Goal: Task Accomplishment & Management: Manage account settings

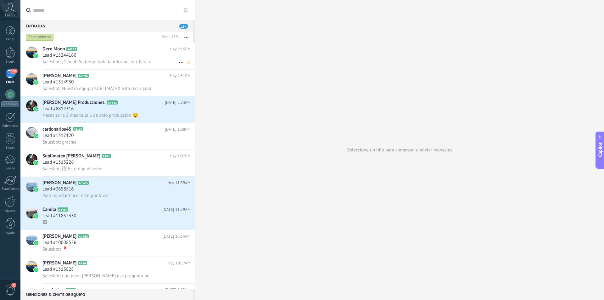
click at [115, 57] on div "Lead #15244160" at bounding box center [117, 55] width 148 height 6
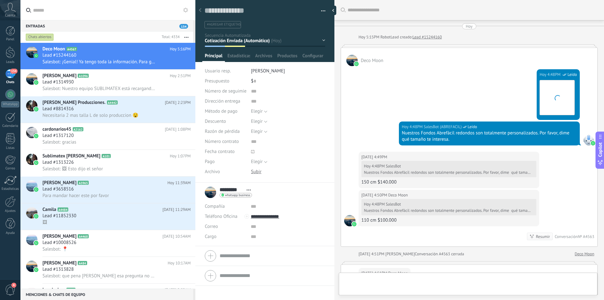
scroll to position [1749, 0]
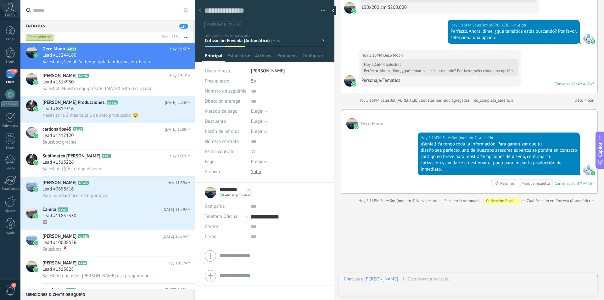
click at [320, 10] on button "button" at bounding box center [321, 10] width 9 height 9
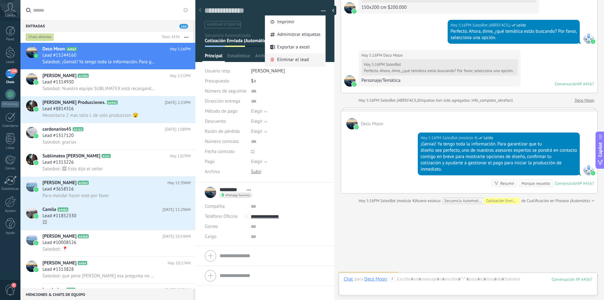
click at [306, 56] on span "Eliminar el lead" at bounding box center [293, 60] width 32 height 13
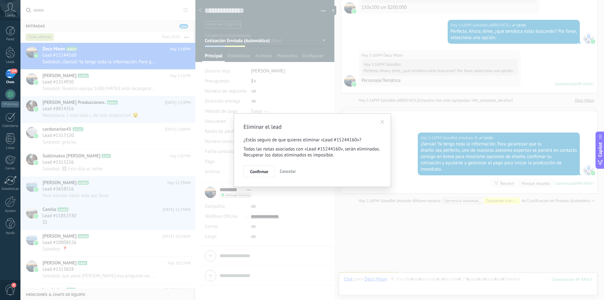
click at [254, 172] on span "Confirmar" at bounding box center [259, 171] width 18 height 4
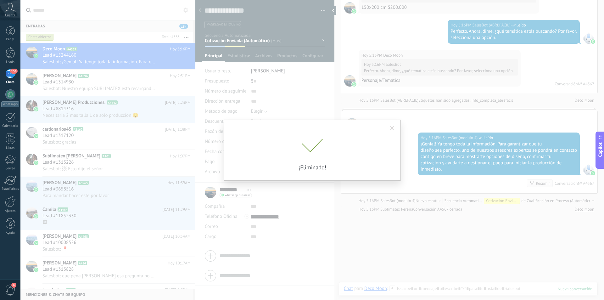
scroll to position [1758, 0]
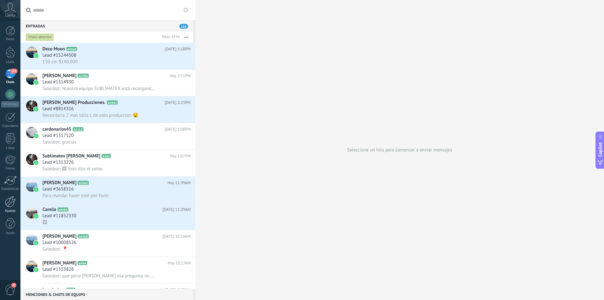
click at [12, 203] on div at bounding box center [10, 201] width 11 height 11
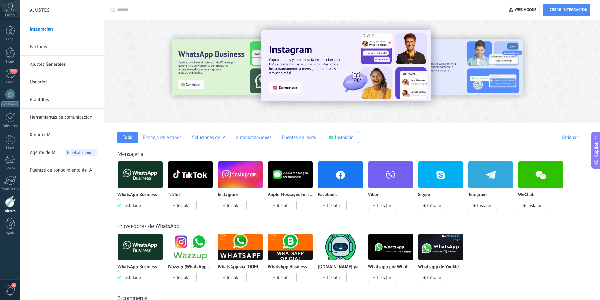
click at [63, 114] on link "Herramientas de comunicación" at bounding box center [63, 118] width 67 height 18
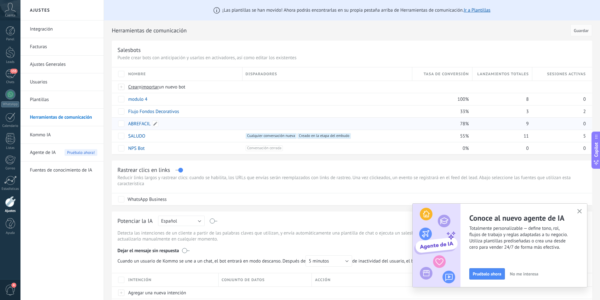
click at [140, 122] on link "ABREFACIL" at bounding box center [139, 124] width 22 height 6
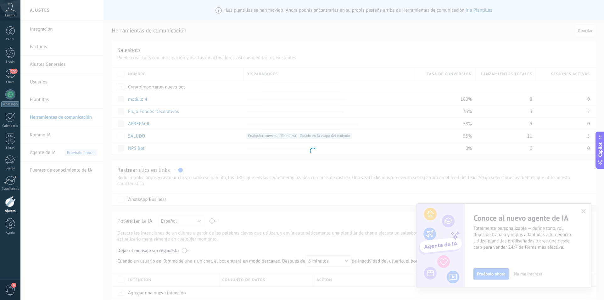
type input "*********"
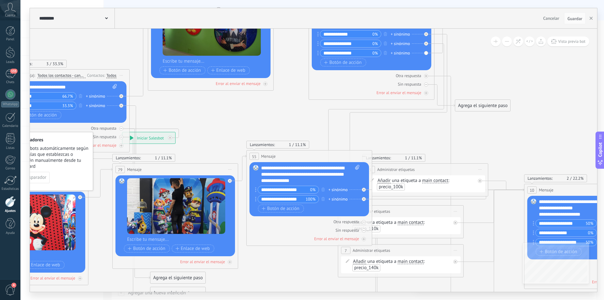
drag, startPoint x: 352, startPoint y: 220, endPoint x: 314, endPoint y: 245, distance: 45.8
click at [310, 276] on icon at bounding box center [478, 209] width 1347 height 762
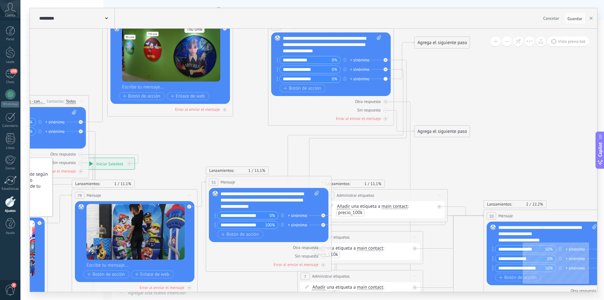
drag, startPoint x: 384, startPoint y: 112, endPoint x: 341, endPoint y: 135, distance: 48.2
click at [342, 136] on icon at bounding box center [438, 235] width 1347 height 762
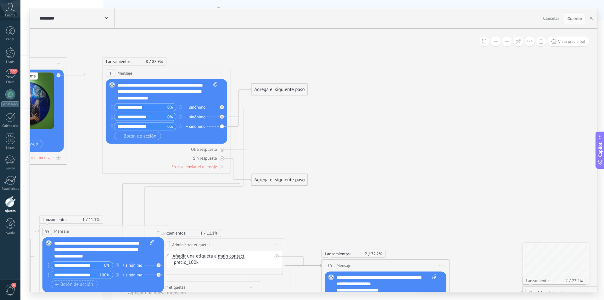
drag, startPoint x: 470, startPoint y: 178, endPoint x: 301, endPoint y: 137, distance: 174.3
click at [306, 145] on icon at bounding box center [302, 278] width 1425 height 763
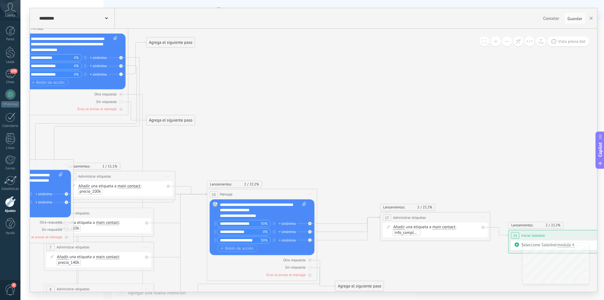
drag, startPoint x: 413, startPoint y: 135, endPoint x: 296, endPoint y: 71, distance: 133.1
click at [296, 71] on icon at bounding box center [191, 206] width 1228 height 658
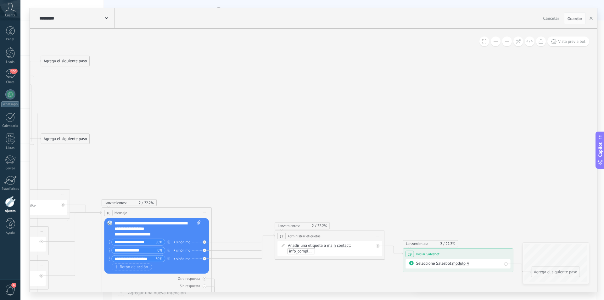
drag, startPoint x: 361, startPoint y: 110, endPoint x: 255, endPoint y: 134, distance: 109.5
click at [255, 134] on icon at bounding box center [85, 224] width 1228 height 658
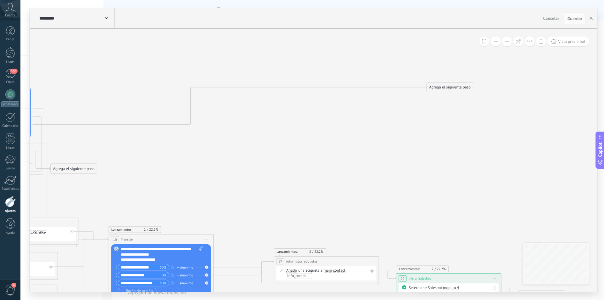
drag, startPoint x: 75, startPoint y: 95, endPoint x: 451, endPoint y: 84, distance: 376.7
click at [451, 84] on div "Agrega el siguiente paso" at bounding box center [450, 87] width 46 height 9
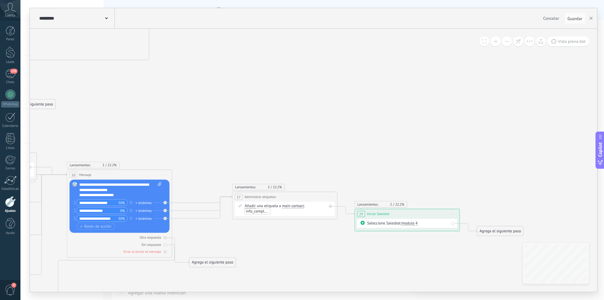
drag, startPoint x: 427, startPoint y: 180, endPoint x: 385, endPoint y: 120, distance: 73.4
click at [385, 120] on icon at bounding box center [51, 191] width 1172 height 638
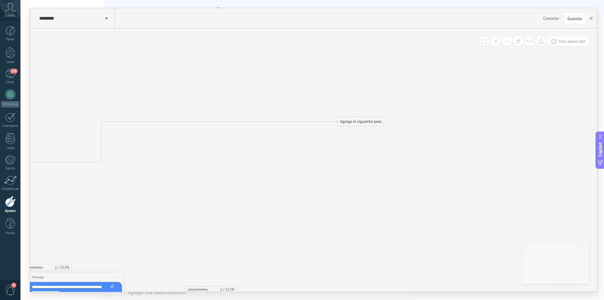
click at [353, 184] on icon at bounding box center [4, 293] width 1172 height 638
click at [365, 122] on div "Agrega el siguiente paso" at bounding box center [361, 123] width 46 height 9
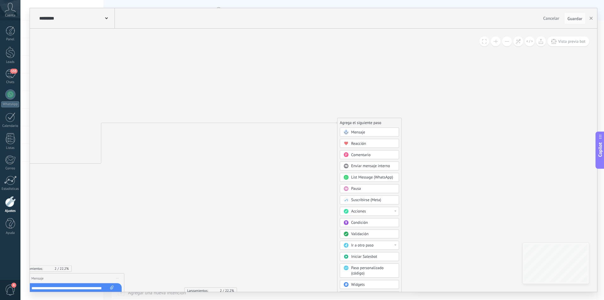
click at [398, 211] on div "Acciones" at bounding box center [369, 211] width 59 height 9
click at [425, 112] on icon at bounding box center [3, 294] width 1172 height 638
click at [377, 121] on div "Agrega el siguiente paso" at bounding box center [361, 123] width 46 height 9
click at [388, 245] on div "Ir a otro paso" at bounding box center [373, 245] width 44 height 5
click at [462, 209] on icon at bounding box center [3, 294] width 1172 height 638
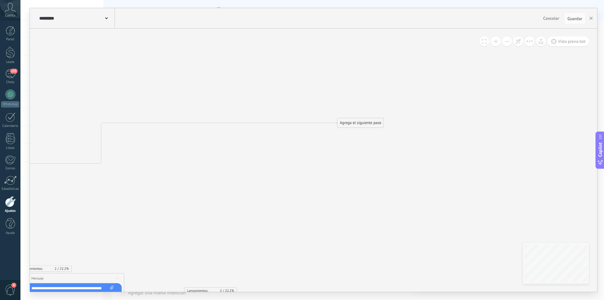
click at [364, 124] on div "Agrega el siguiente paso" at bounding box center [361, 123] width 46 height 9
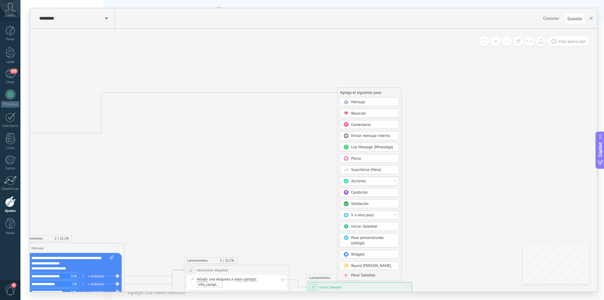
click at [366, 226] on span "Iniciar Salesbot" at bounding box center [364, 226] width 26 height 5
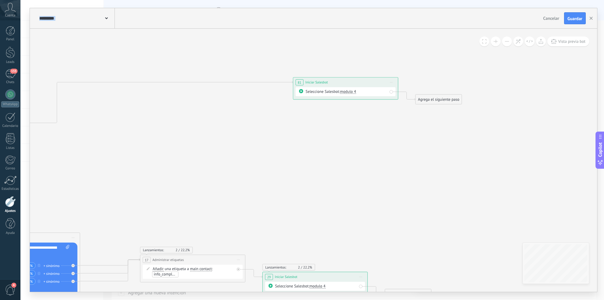
drag, startPoint x: 391, startPoint y: 194, endPoint x: 480, endPoint y: 213, distance: 90.5
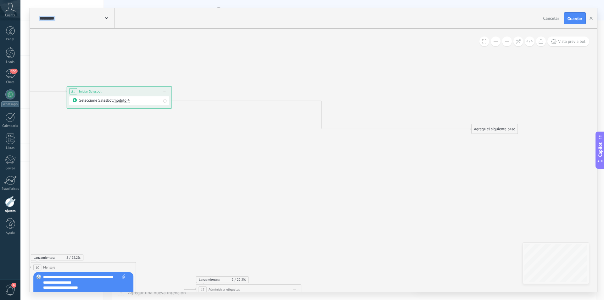
drag, startPoint x: 408, startPoint y: 111, endPoint x: 126, endPoint y: 91, distance: 283.1
click at [126, 91] on div "**********" at bounding box center [119, 92] width 105 height 10
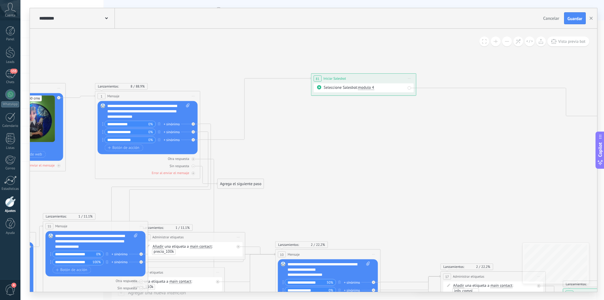
drag, startPoint x: 286, startPoint y: 138, endPoint x: 352, endPoint y: 128, distance: 67.3
click at [352, 128] on icon at bounding box center [275, 265] width 1203 height 647
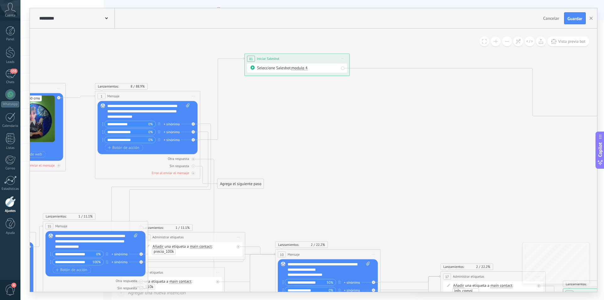
drag, startPoint x: 350, startPoint y: 76, endPoint x: 284, endPoint y: 57, distance: 68.5
click at [284, 57] on div "**********" at bounding box center [297, 59] width 105 height 10
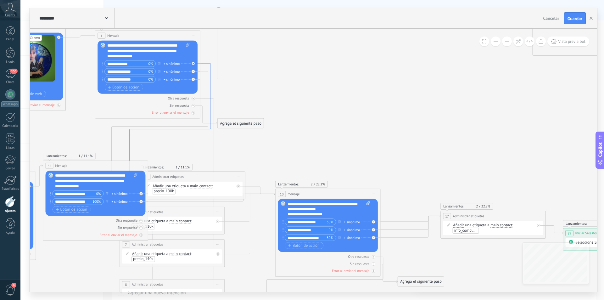
click at [211, 84] on icon at bounding box center [169, 120] width 81 height 114
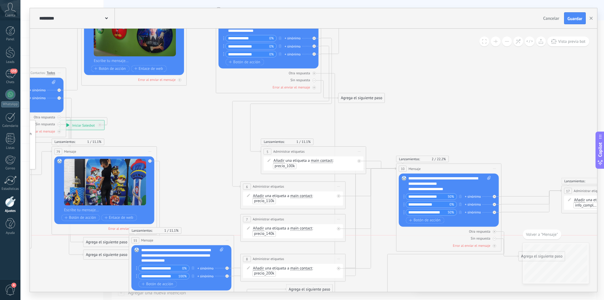
drag, startPoint x: 216, startPoint y: 141, endPoint x: 181, endPoint y: 242, distance: 106.6
click at [181, 242] on div "55 Mensaje ******* (a): Todos los contactos - canales seleccionados Todos los c…" at bounding box center [181, 240] width 105 height 10
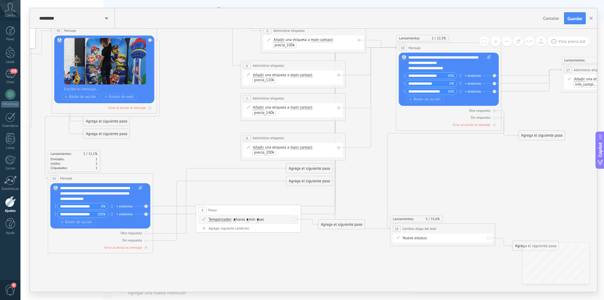
drag, startPoint x: 197, startPoint y: 118, endPoint x: 116, endPoint y: 178, distance: 100.2
click at [116, 178] on div "55 Mensaje ******* (a): Todos los contactos - canales seleccionados Todos los c…" at bounding box center [100, 178] width 105 height 10
drag, startPoint x: 117, startPoint y: 122, endPoint x: 118, endPoint y: 128, distance: 6.3
click at [118, 128] on div "Agrega el siguiente paso" at bounding box center [106, 127] width 46 height 9
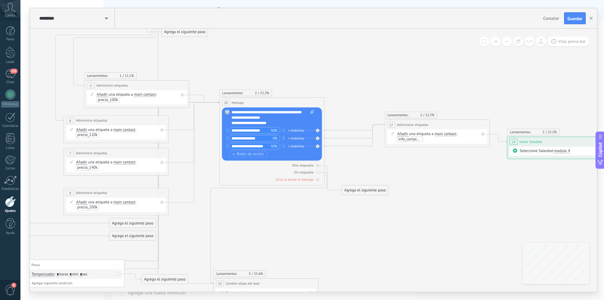
drag, startPoint x: 442, startPoint y: 211, endPoint x: 264, endPoint y: 223, distance: 178.3
click at [264, 222] on icon at bounding box center [219, 105] width 1203 height 670
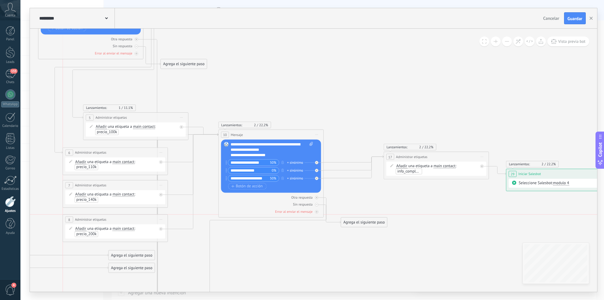
drag, startPoint x: 133, startPoint y: 224, endPoint x: 133, endPoint y: 219, distance: 5.0
click at [133, 219] on div "**********" at bounding box center [115, 220] width 105 height 10
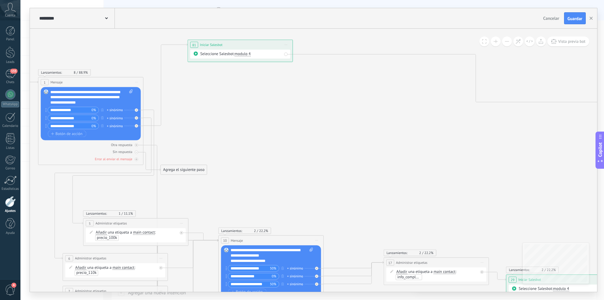
click at [286, 45] on icon at bounding box center [286, 44] width 3 height 1
click at [298, 81] on div "Borrar" at bounding box center [310, 79] width 52 height 9
drag, startPoint x: 183, startPoint y: 114, endPoint x: 264, endPoint y: 53, distance: 101.6
click at [264, 53] on div "Agrega el siguiente paso" at bounding box center [265, 54] width 46 height 9
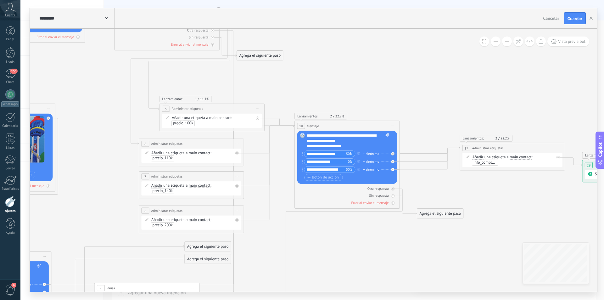
drag, startPoint x: 258, startPoint y: 152, endPoint x: 316, endPoint y: 65, distance: 104.5
click at [316, 65] on icon at bounding box center [279, 127] width 1172 height 648
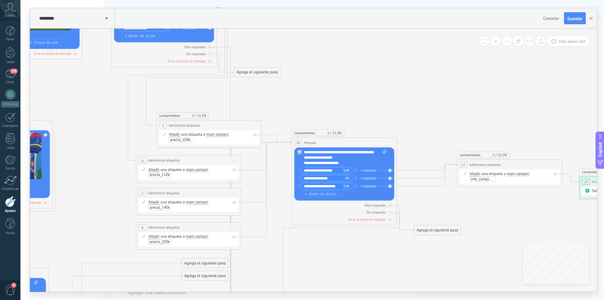
click at [199, 169] on span "main contact" at bounding box center [197, 170] width 22 height 4
click at [199, 169] on button "main contact" at bounding box center [216, 169] width 66 height 9
click at [199, 168] on span "main contact" at bounding box center [212, 169] width 64 height 5
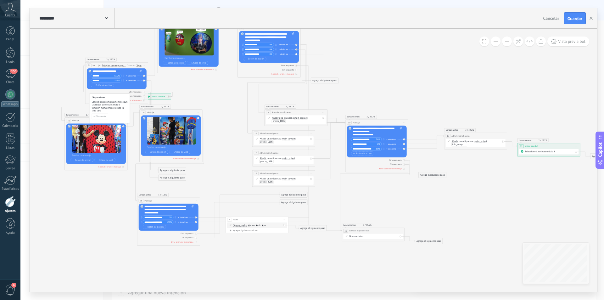
drag, startPoint x: 391, startPoint y: 158, endPoint x: 479, endPoint y: 92, distance: 109.5
click at [479, 92] on icon at bounding box center [336, 122] width 701 height 387
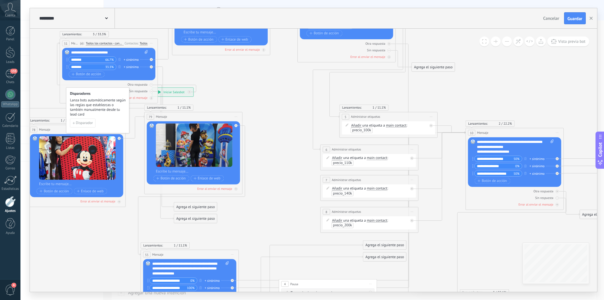
drag, startPoint x: 235, startPoint y: 110, endPoint x: 280, endPoint y: 145, distance: 57.8
click at [280, 145] on icon at bounding box center [451, 133] width 1093 height 604
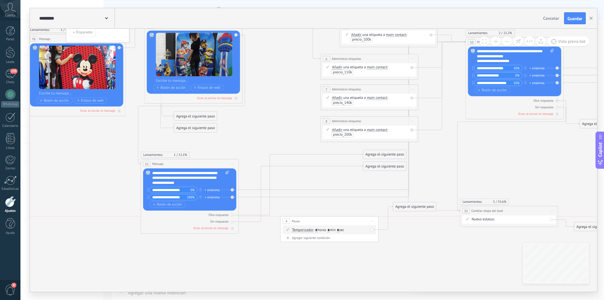
drag, startPoint x: 338, startPoint y: 193, endPoint x: 340, endPoint y: 222, distance: 28.4
click at [340, 222] on div "4 Pausa ***** Iniciar vista previa aquí Cambiar nombre Duplicar Borrar" at bounding box center [330, 221] width 98 height 9
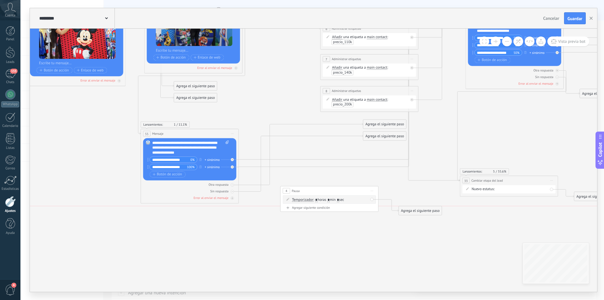
drag, startPoint x: 410, startPoint y: 177, endPoint x: 416, endPoint y: 213, distance: 36.3
click at [416, 213] on div "Agrega el siguiente paso" at bounding box center [420, 211] width 43 height 8
drag, startPoint x: 335, startPoint y: 190, endPoint x: 341, endPoint y: 228, distance: 38.2
click at [341, 228] on div "4 Pausa ***** Iniciar vista previa aquí Cambiar nombre Duplicar Borrar" at bounding box center [335, 228] width 98 height 9
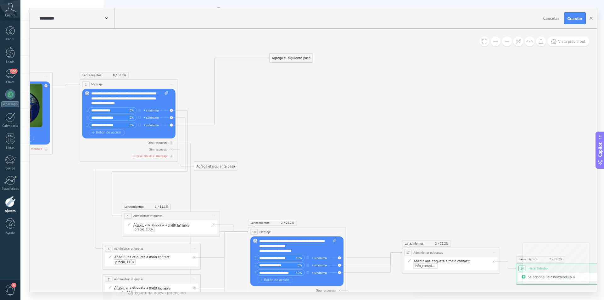
drag, startPoint x: 470, startPoint y: 115, endPoint x: 252, endPoint y: 199, distance: 233.5
click at [252, 199] on icon at bounding box center [233, 261] width 1093 height 662
click at [576, 20] on span "Guardar" at bounding box center [575, 18] width 15 height 4
click at [10, 59] on link "Leads" at bounding box center [10, 56] width 20 height 18
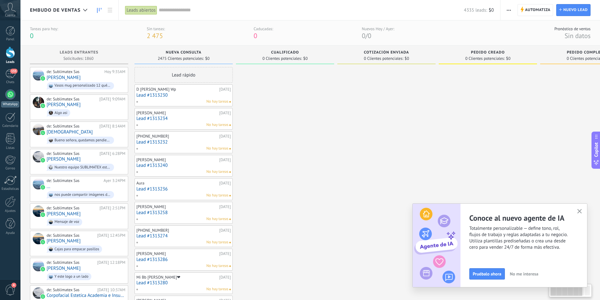
click at [11, 93] on div at bounding box center [10, 94] width 10 height 10
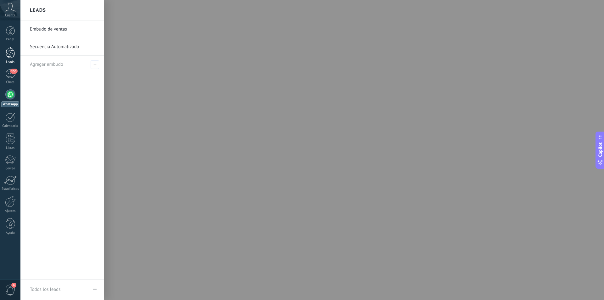
click at [14, 59] on link "Leads" at bounding box center [10, 56] width 20 height 18
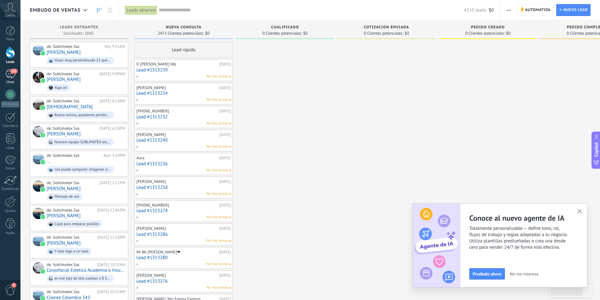
click at [12, 76] on div "155" at bounding box center [10, 73] width 10 height 9
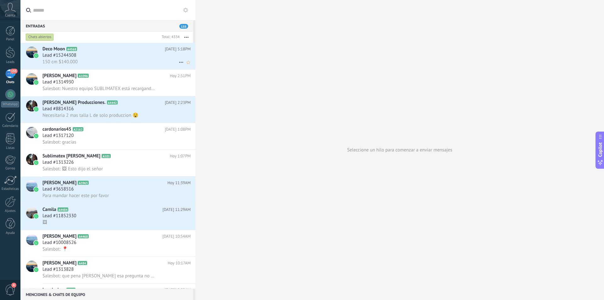
drag, startPoint x: 115, startPoint y: 52, endPoint x: 100, endPoint y: 50, distance: 14.9
click at [100, 50] on h2 "Deco Moon A4568" at bounding box center [104, 49] width 122 height 6
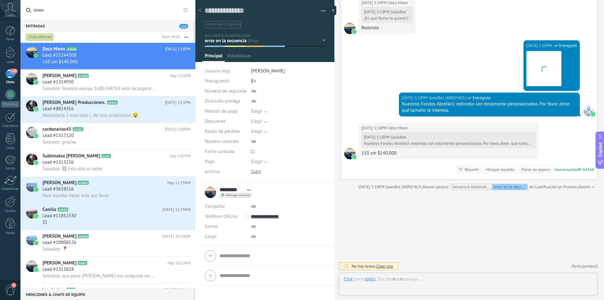
scroll to position [9, 0]
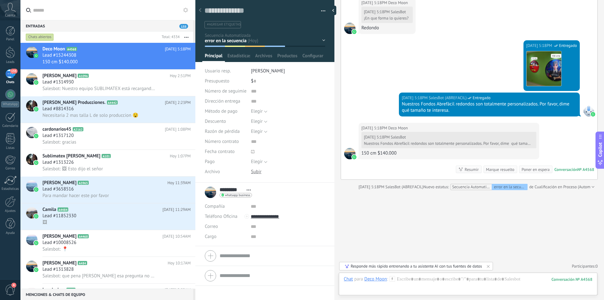
click at [320, 11] on button "button" at bounding box center [321, 10] width 9 height 9
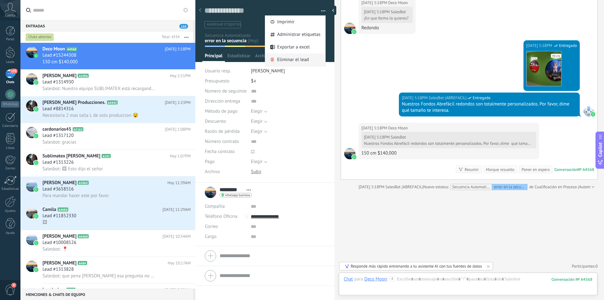
click at [296, 60] on span "Eliminar el lead" at bounding box center [293, 60] width 32 height 13
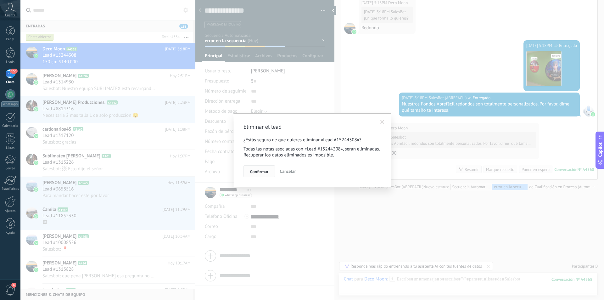
click at [260, 170] on span "Confirmar" at bounding box center [259, 171] width 18 height 4
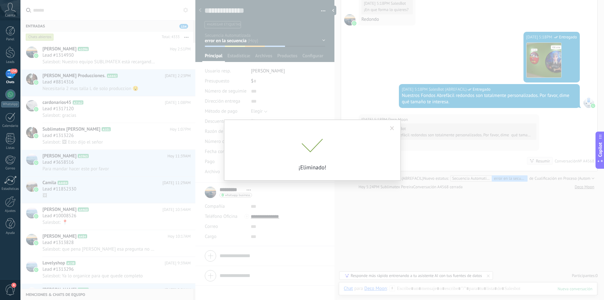
scroll to position [1754, 0]
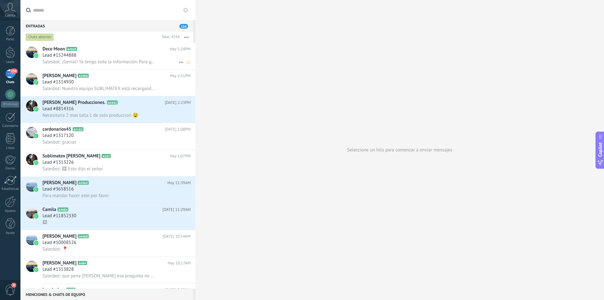
click at [135, 55] on div "Lead #15244888" at bounding box center [117, 55] width 148 height 6
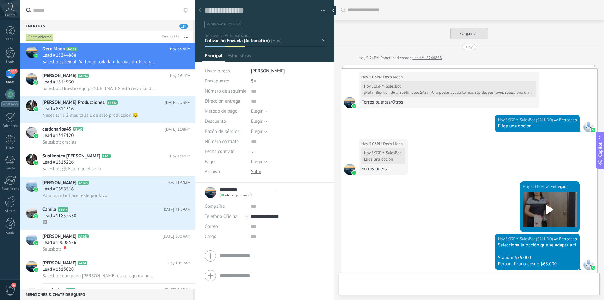
type textarea "**********"
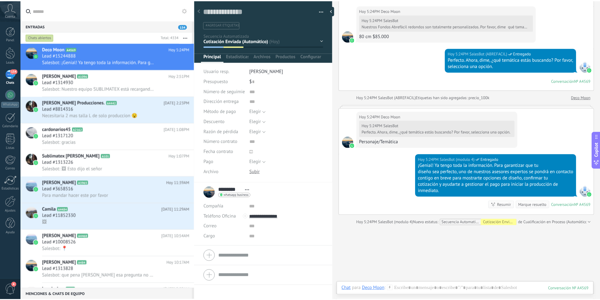
scroll to position [1784, 0]
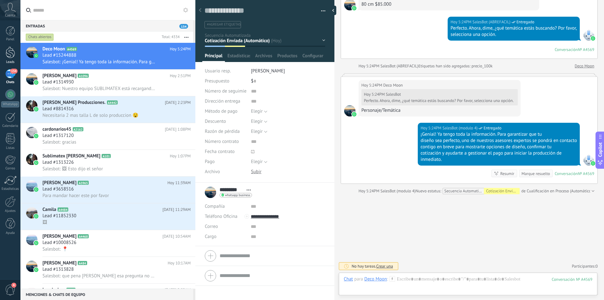
click at [14, 56] on div at bounding box center [10, 53] width 9 height 12
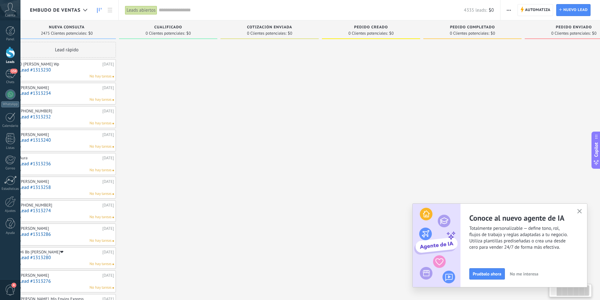
scroll to position [0, 149]
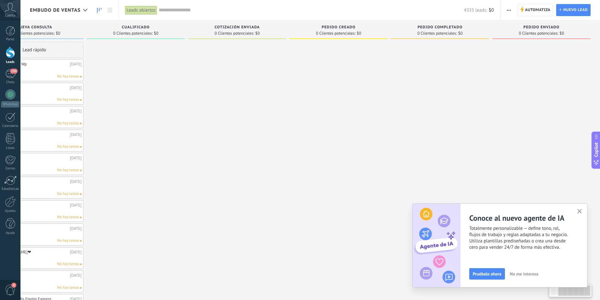
drag, startPoint x: 457, startPoint y: 99, endPoint x: 297, endPoint y: 105, distance: 160.3
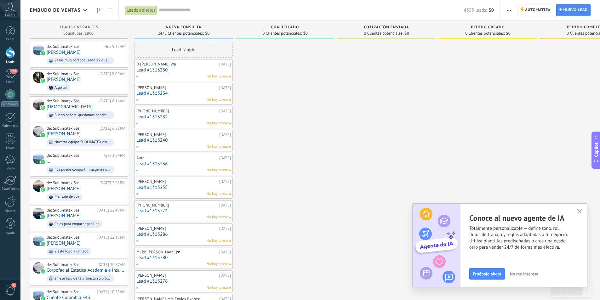
drag, startPoint x: 257, startPoint y: 145, endPoint x: 447, endPoint y: 144, distance: 190.8
click at [447, 144] on div "Leads Entrantes Solicitudes: 1860 0 0 0 1860 0 0 0 1860 de: Sublimatex Sas [DAT…" at bounding box center [389, 302] width 719 height 565
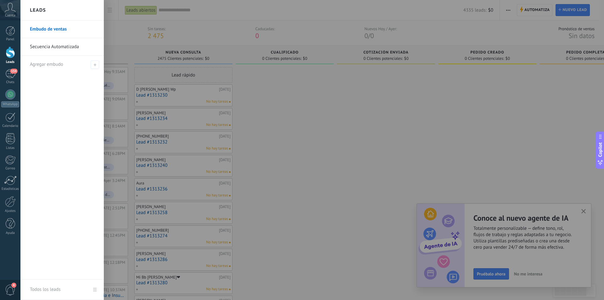
click at [9, 56] on div at bounding box center [10, 53] width 9 height 12
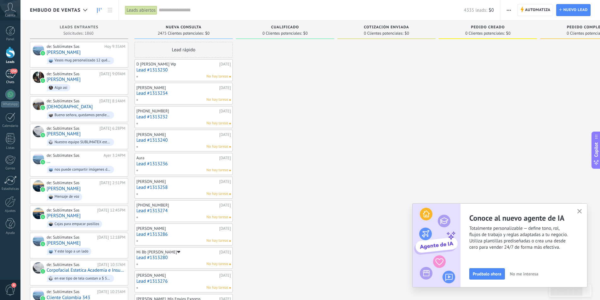
click at [10, 75] on div "154" at bounding box center [10, 73] width 10 height 9
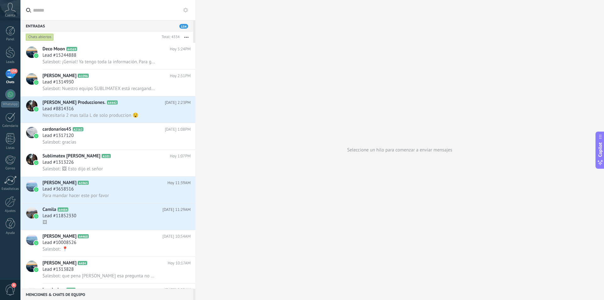
scroll to position [9, 0]
click at [116, 53] on div "Lead #15244888" at bounding box center [117, 55] width 148 height 6
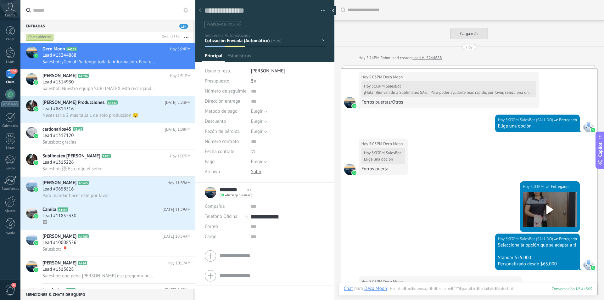
scroll to position [1784, 0]
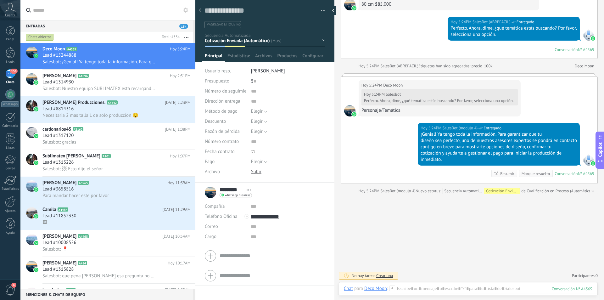
click at [591, 191] on div at bounding box center [593, 191] width 4 height 6
click at [591, 191] on div at bounding box center [593, 194] width 4 height 13
click at [506, 191] on div "Cotización Enviada (Automático)" at bounding box center [502, 191] width 36 height 6
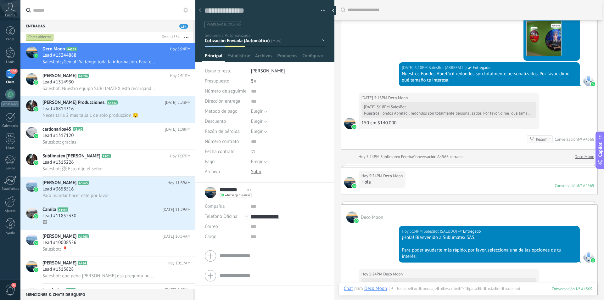
scroll to position [1060, 0]
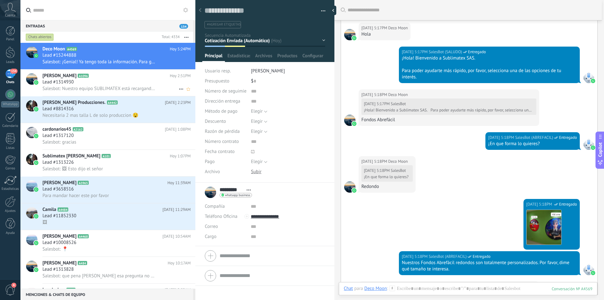
click at [138, 85] on div "Lead #1314930" at bounding box center [117, 82] width 148 height 6
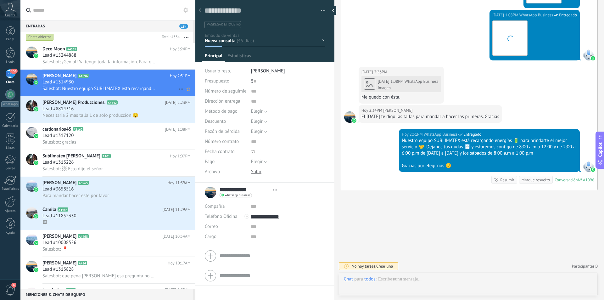
scroll to position [9, 0]
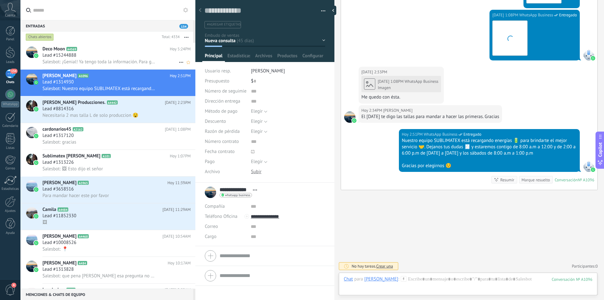
click at [121, 58] on div "Lead #15244888" at bounding box center [117, 55] width 148 height 6
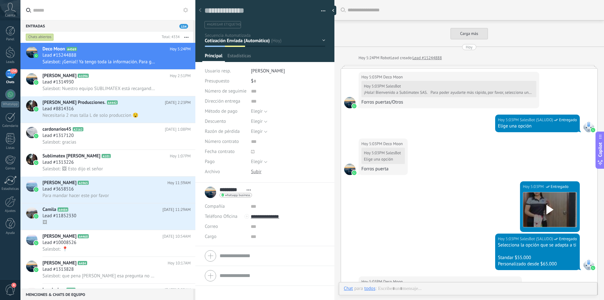
scroll to position [1784, 0]
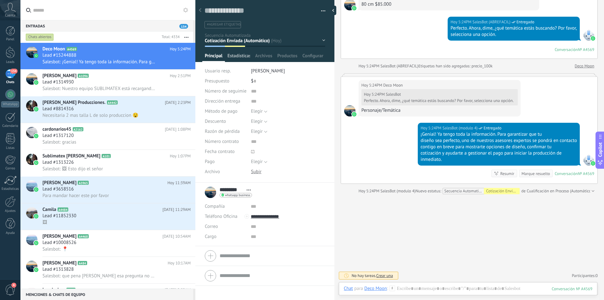
click at [237, 55] on span "Estadísticas" at bounding box center [239, 57] width 23 height 9
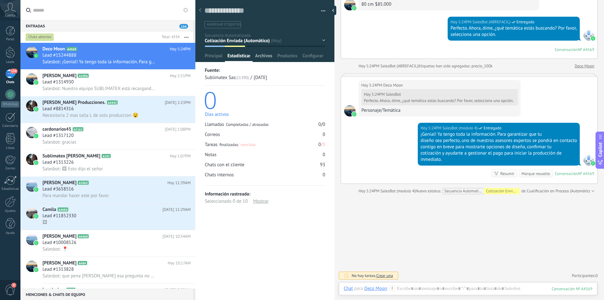
click at [260, 56] on span "Archivos" at bounding box center [263, 57] width 17 height 9
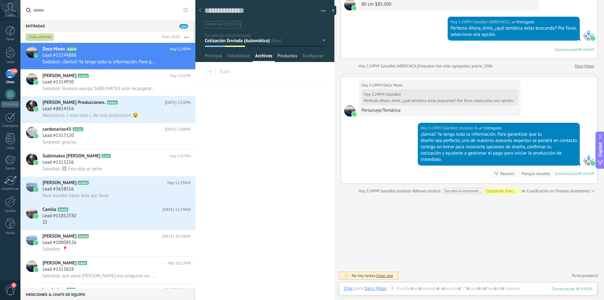
click at [291, 57] on span "Productos" at bounding box center [288, 57] width 20 height 9
click at [311, 56] on span "Configurar" at bounding box center [313, 57] width 21 height 9
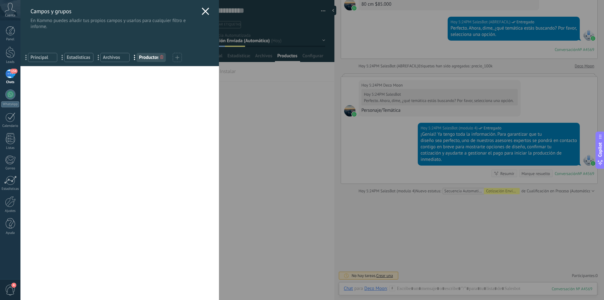
click at [205, 11] on icon at bounding box center [206, 12] width 8 height 8
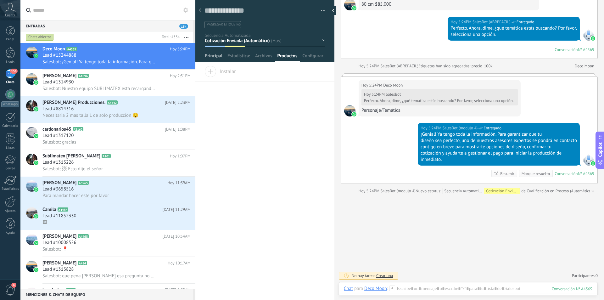
click at [208, 55] on span "Principal" at bounding box center [214, 57] width 18 height 9
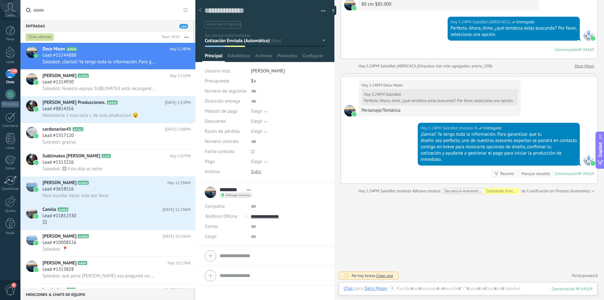
click at [324, 40] on div at bounding box center [265, 29] width 139 height 66
click at [0, 0] on div "Cualificación en Proceso (Automático) Cotización Enviada (Automático) Diseño en…" at bounding box center [0, 0] width 0 height 0
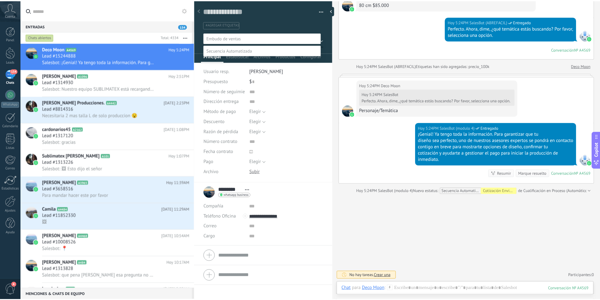
scroll to position [12, 0]
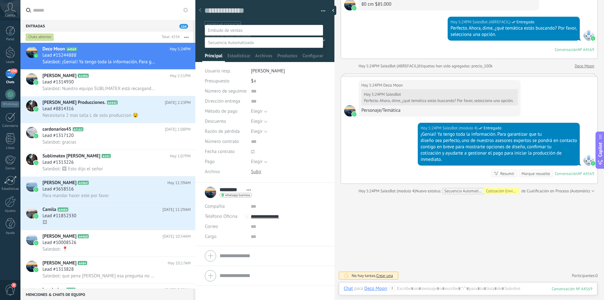
click at [434, 226] on div at bounding box center [312, 142] width 584 height 300
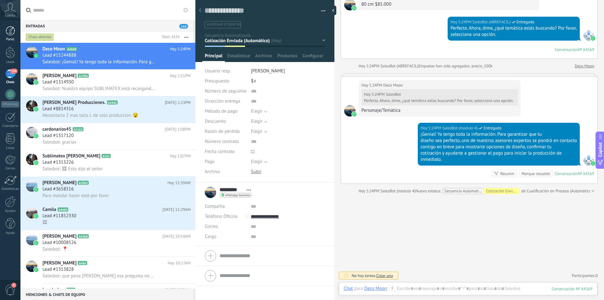
click at [12, 34] on div at bounding box center [10, 30] width 9 height 9
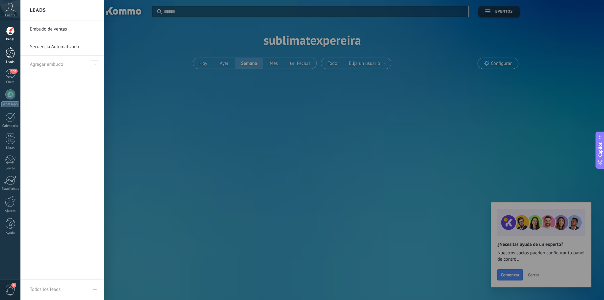
click at [11, 50] on div at bounding box center [10, 53] width 9 height 12
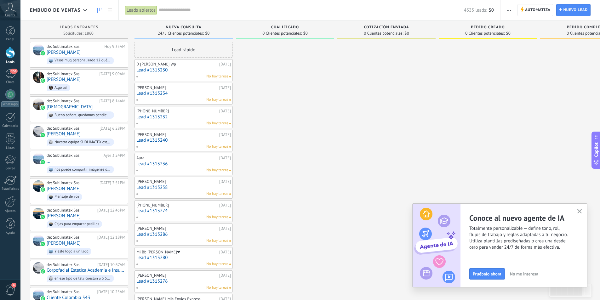
click at [388, 31] on span "0 Clientes potenciales:" at bounding box center [383, 33] width 39 height 4
click at [13, 8] on icon at bounding box center [10, 7] width 11 height 9
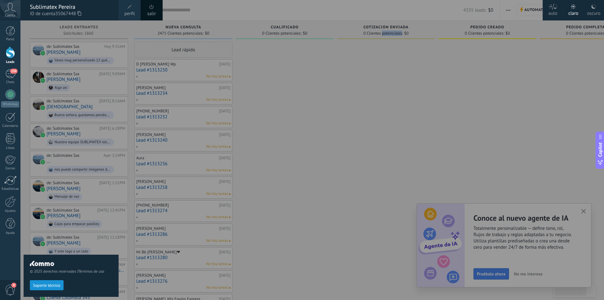
click at [11, 57] on div at bounding box center [10, 53] width 9 height 12
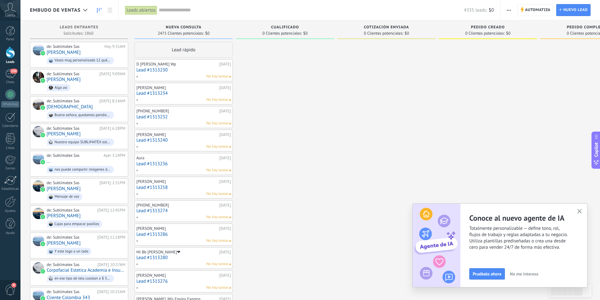
click at [152, 11] on div "Leads abiertos" at bounding box center [141, 10] width 32 height 9
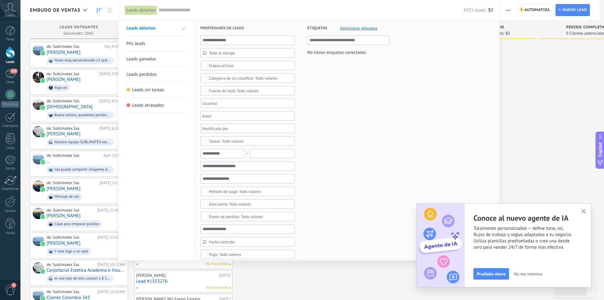
click at [150, 9] on div "Leads abiertos" at bounding box center [141, 10] width 32 height 9
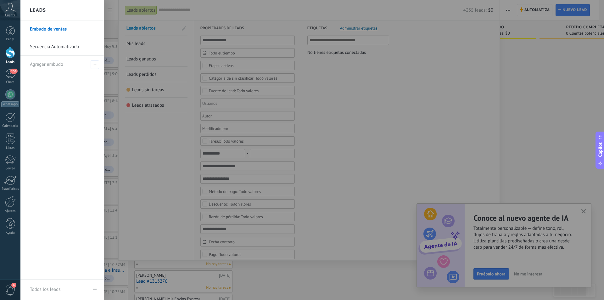
click at [12, 52] on div at bounding box center [10, 53] width 9 height 12
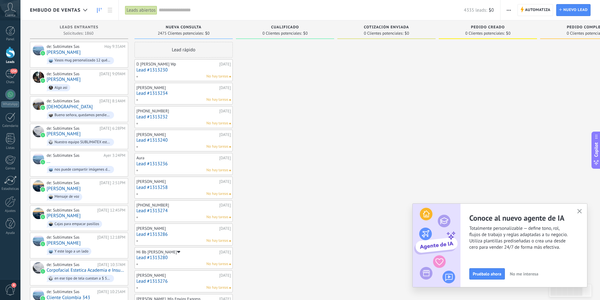
click at [383, 25] on div "Cotización enviada 0 Clientes potenciales: $0" at bounding box center [386, 29] width 98 height 19
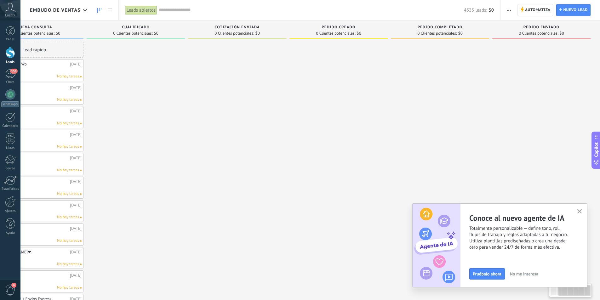
drag, startPoint x: 446, startPoint y: 100, endPoint x: 416, endPoint y: 110, distance: 32.4
click at [248, 113] on div "Leads Entrantes Solicitudes: 1860 0 0 0 1860 0 0 0 1860 de: Sublimatex Sas [DAT…" at bounding box center [240, 302] width 719 height 565
drag, startPoint x: 287, startPoint y: 107, endPoint x: 234, endPoint y: 108, distance: 52.6
click at [234, 108] on div "Leads Entrantes Solicitudes: 1860 0 0 0 1860 0 0 0 1860 de: Sublimatex Sas [DAT…" at bounding box center [240, 302] width 719 height 565
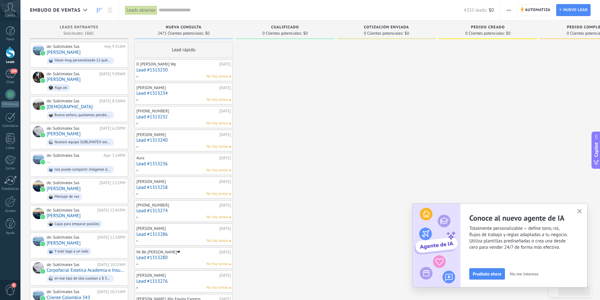
drag, startPoint x: 231, startPoint y: 110, endPoint x: 520, endPoint y: 88, distance: 290.5
click at [520, 88] on div "Leads Entrantes Solicitudes: 1860 0 0 0 1860 0 0 0 1860 de: Sublimatex Sas [DAT…" at bounding box center [389, 302] width 719 height 565
drag, startPoint x: 369, startPoint y: 105, endPoint x: 224, endPoint y: 129, distance: 147.2
click at [500, 98] on div "Leads Entrantes Solicitudes: 1860 0 0 0 1860 0 0 0 1860 de: Sublimatex Sas [DAT…" at bounding box center [389, 302] width 719 height 565
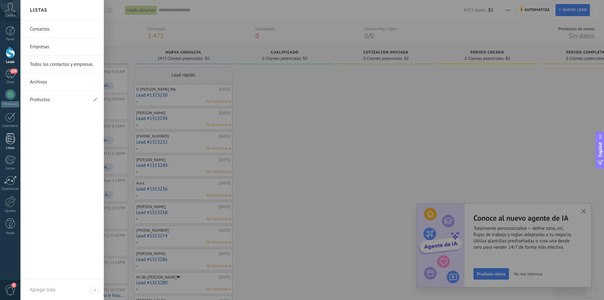
click at [10, 140] on div at bounding box center [10, 138] width 9 height 11
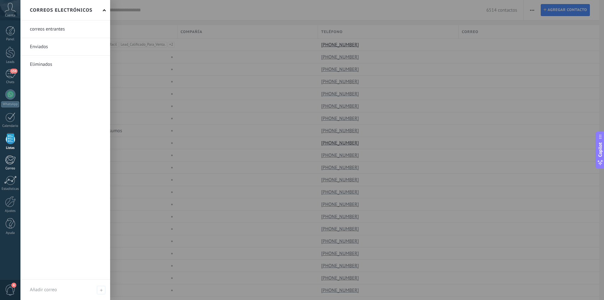
click at [8, 161] on div at bounding box center [10, 159] width 10 height 9
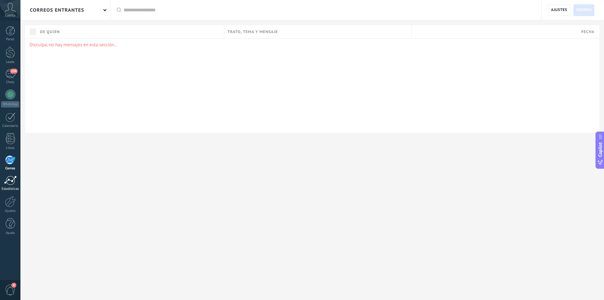
click at [8, 185] on link "Estadísticas" at bounding box center [10, 183] width 20 height 15
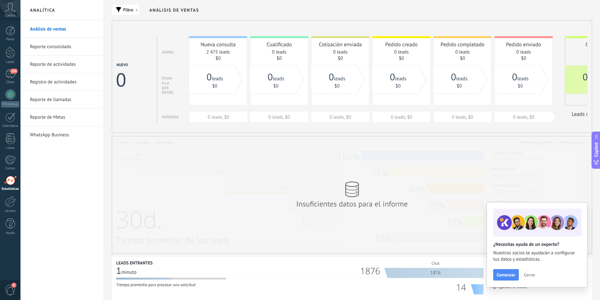
click at [11, 26] on div "Panel Leads 154 Chats WhatsApp Clientes" at bounding box center [20, 149] width 41 height 259
click at [12, 34] on div at bounding box center [10, 30] width 9 height 9
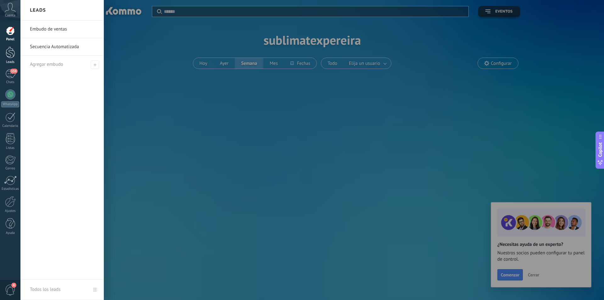
click at [14, 53] on div at bounding box center [10, 53] width 9 height 12
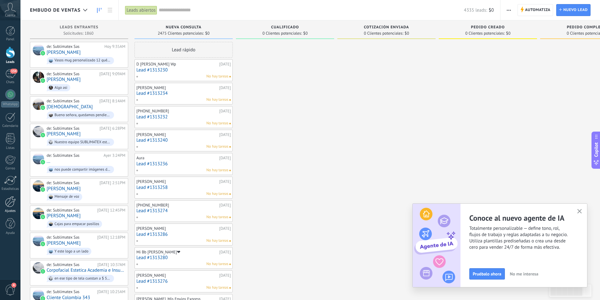
click at [9, 206] on div at bounding box center [10, 201] width 11 height 11
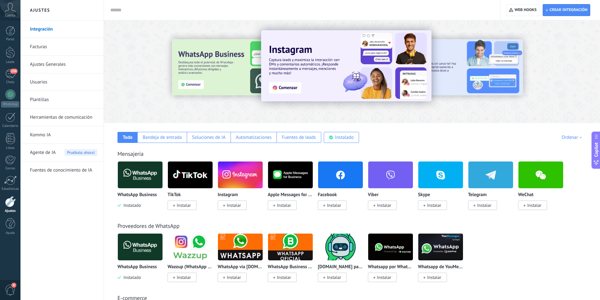
click at [53, 116] on link "Herramientas de comunicación" at bounding box center [63, 118] width 67 height 18
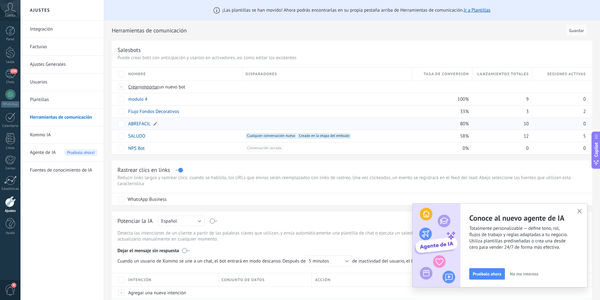
click at [143, 122] on link "ABREFACIL" at bounding box center [139, 124] width 22 height 6
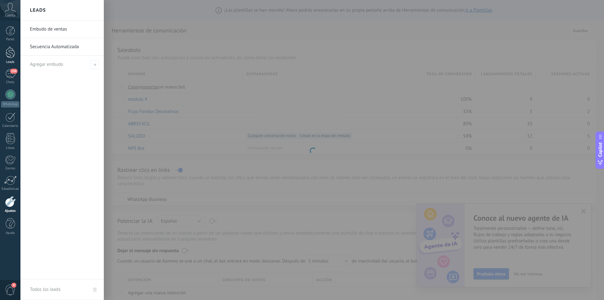
click at [10, 56] on div at bounding box center [10, 53] width 9 height 12
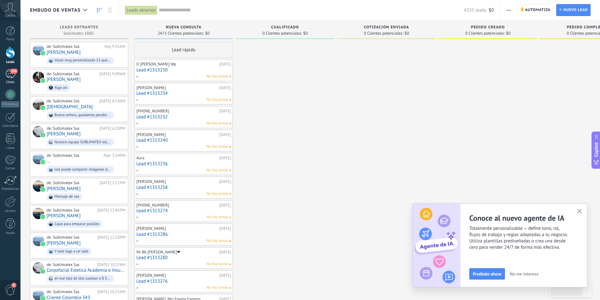
click at [11, 77] on div "154" at bounding box center [10, 73] width 10 height 9
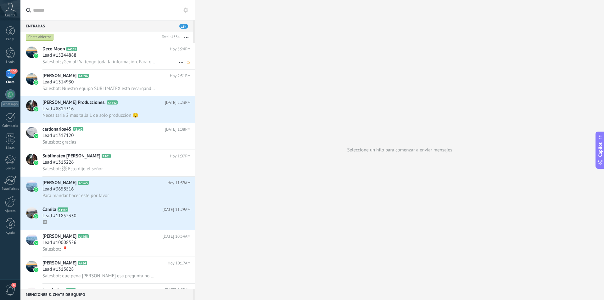
click at [113, 52] on h2 "Deco Moon A4569" at bounding box center [107, 49] width 128 height 6
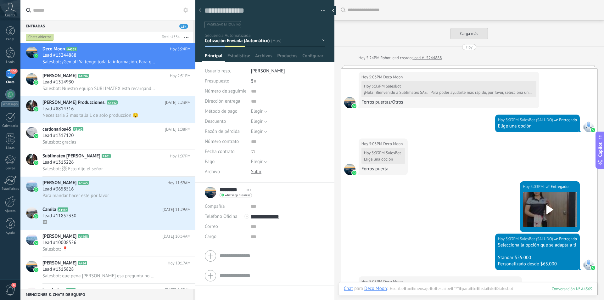
scroll to position [1784, 0]
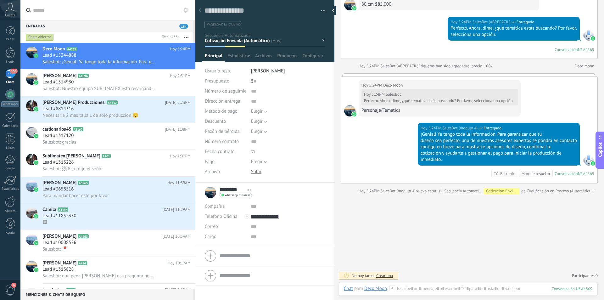
click at [319, 11] on button "button" at bounding box center [321, 10] width 9 height 9
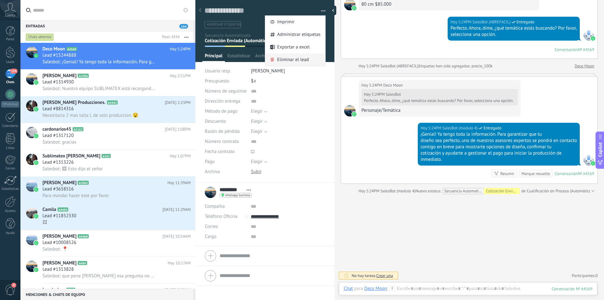
click at [295, 58] on span "Eliminar el lead" at bounding box center [293, 60] width 32 height 13
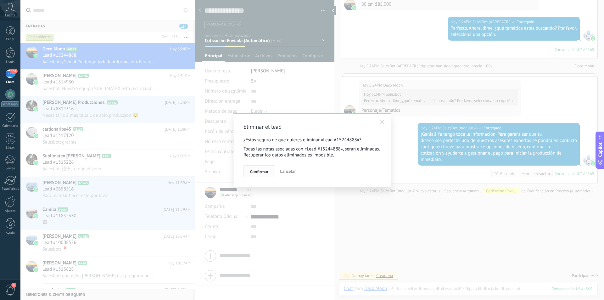
click at [254, 170] on span "Confirmar" at bounding box center [259, 171] width 18 height 4
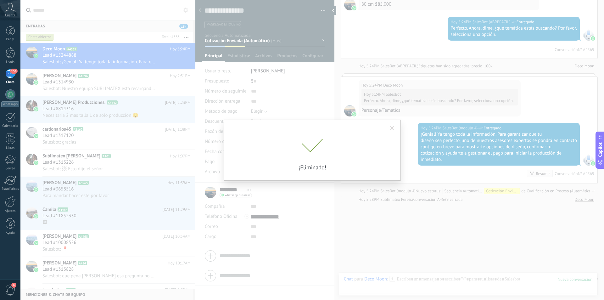
scroll to position [1793, 0]
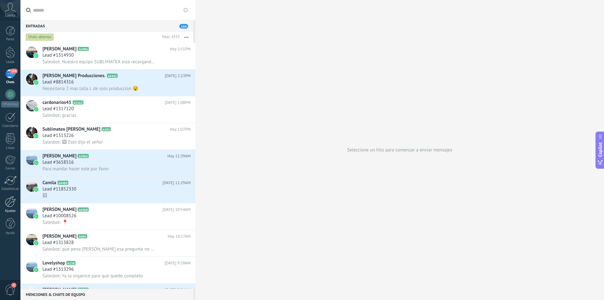
click at [12, 207] on div at bounding box center [10, 201] width 11 height 11
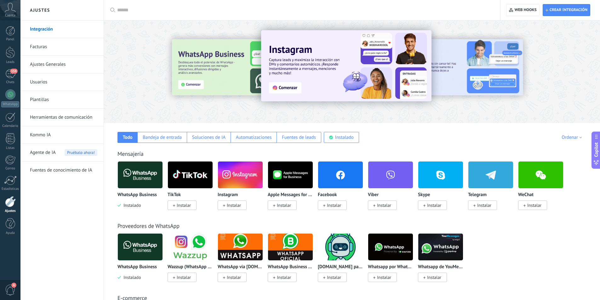
click at [62, 118] on link "Herramientas de comunicación" at bounding box center [63, 118] width 67 height 18
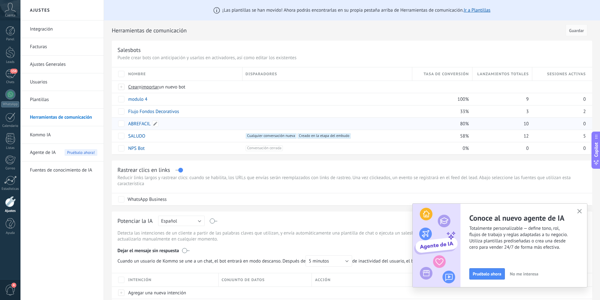
click at [140, 122] on link "ABREFACIL" at bounding box center [139, 124] width 22 height 6
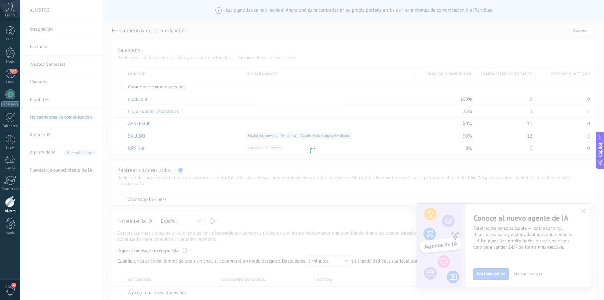
click at [21, 67] on div at bounding box center [312, 150] width 584 height 300
click at [16, 72] on span "154" at bounding box center [13, 71] width 7 height 5
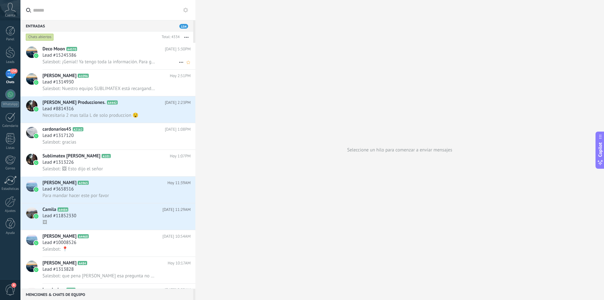
drag, startPoint x: 123, startPoint y: 51, endPoint x: 113, endPoint y: 54, distance: 10.5
click at [113, 54] on div "Lead #15245386" at bounding box center [117, 55] width 148 height 6
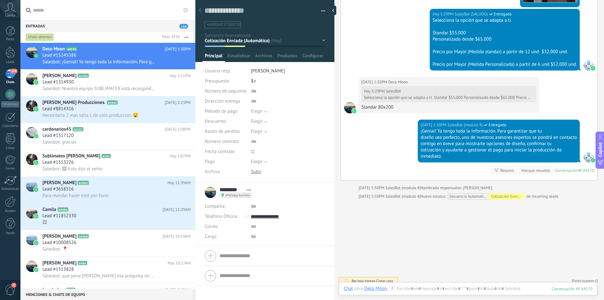
scroll to position [9, 0]
click at [321, 12] on span "button" at bounding box center [323, 11] width 4 height 1
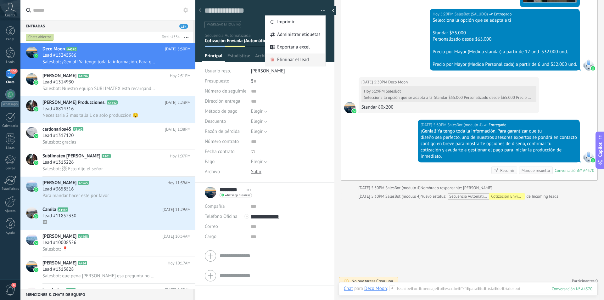
click at [296, 61] on span "Eliminar el lead" at bounding box center [293, 60] width 32 height 13
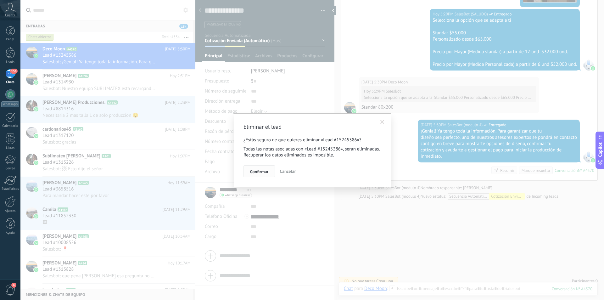
click at [258, 173] on span "Confirmar" at bounding box center [259, 171] width 18 height 4
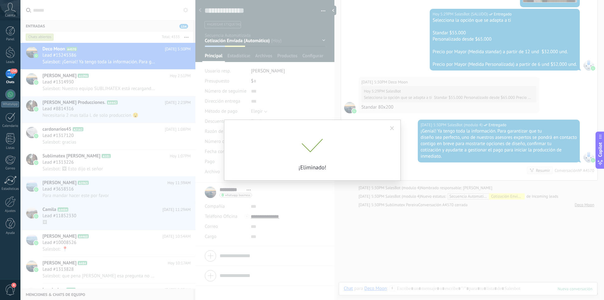
scroll to position [1705, 0]
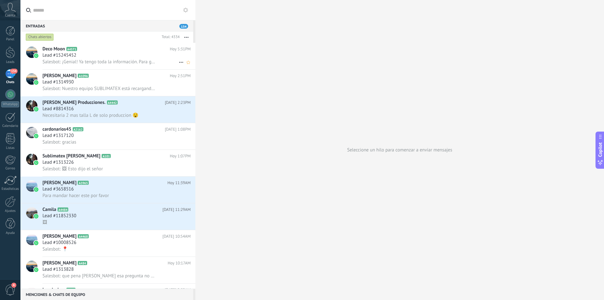
click at [100, 55] on div "Lead #15245452" at bounding box center [117, 55] width 148 height 6
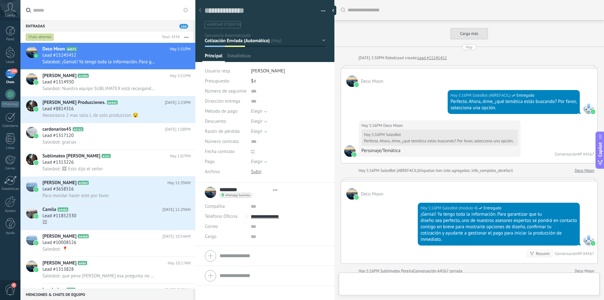
type textarea "**********"
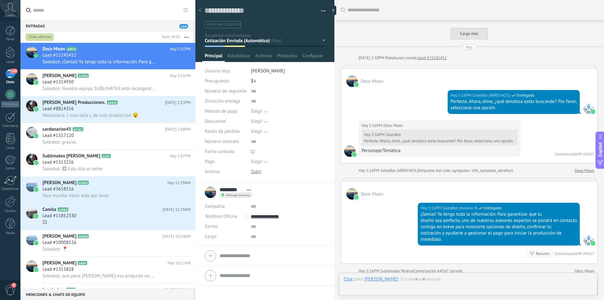
scroll to position [1779, 0]
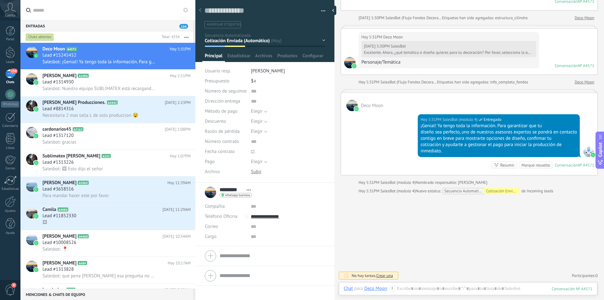
click at [321, 10] on button "button" at bounding box center [321, 10] width 9 height 9
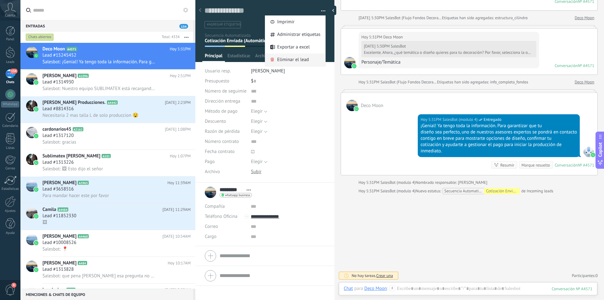
click at [303, 61] on span "Eliminar el lead" at bounding box center [293, 60] width 32 height 13
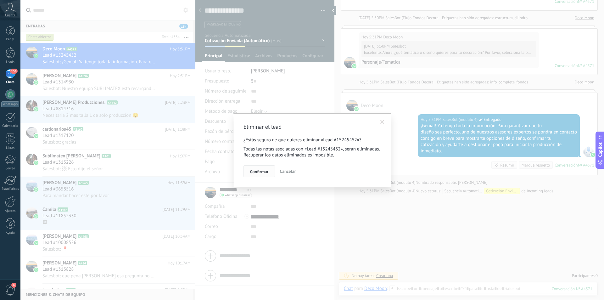
click at [264, 173] on span "Confirmar" at bounding box center [259, 171] width 18 height 4
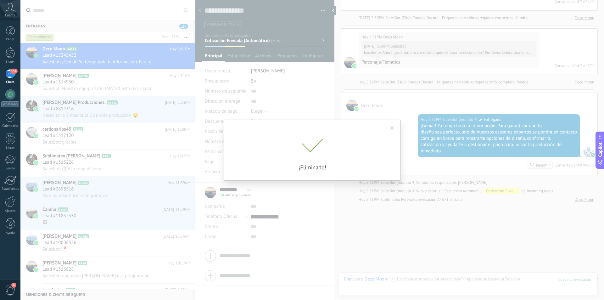
scroll to position [1787, 0]
